Goal: Task Accomplishment & Management: Use online tool/utility

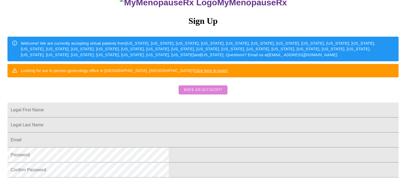
click at [204, 93] on span "Have an account?" at bounding box center [203, 90] width 38 height 7
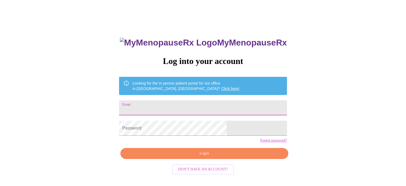
click at [187, 105] on input "Email" at bounding box center [203, 107] width 168 height 15
type input "kmwheel1973@gmail.com"
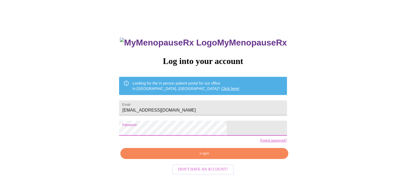
click at [247, 157] on span "Login" at bounding box center [205, 153] width 156 height 7
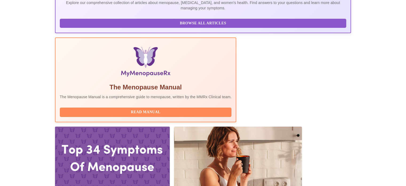
scroll to position [178, 0]
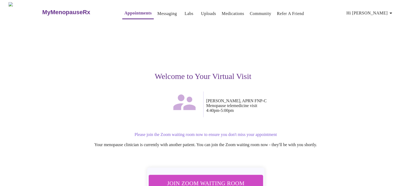
scroll to position [37, 0]
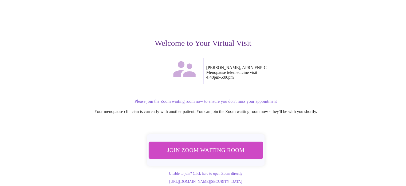
click at [213, 145] on span "Join Zoom Waiting Room" at bounding box center [206, 150] width 100 height 10
